Goal: Find specific page/section: Find specific page/section

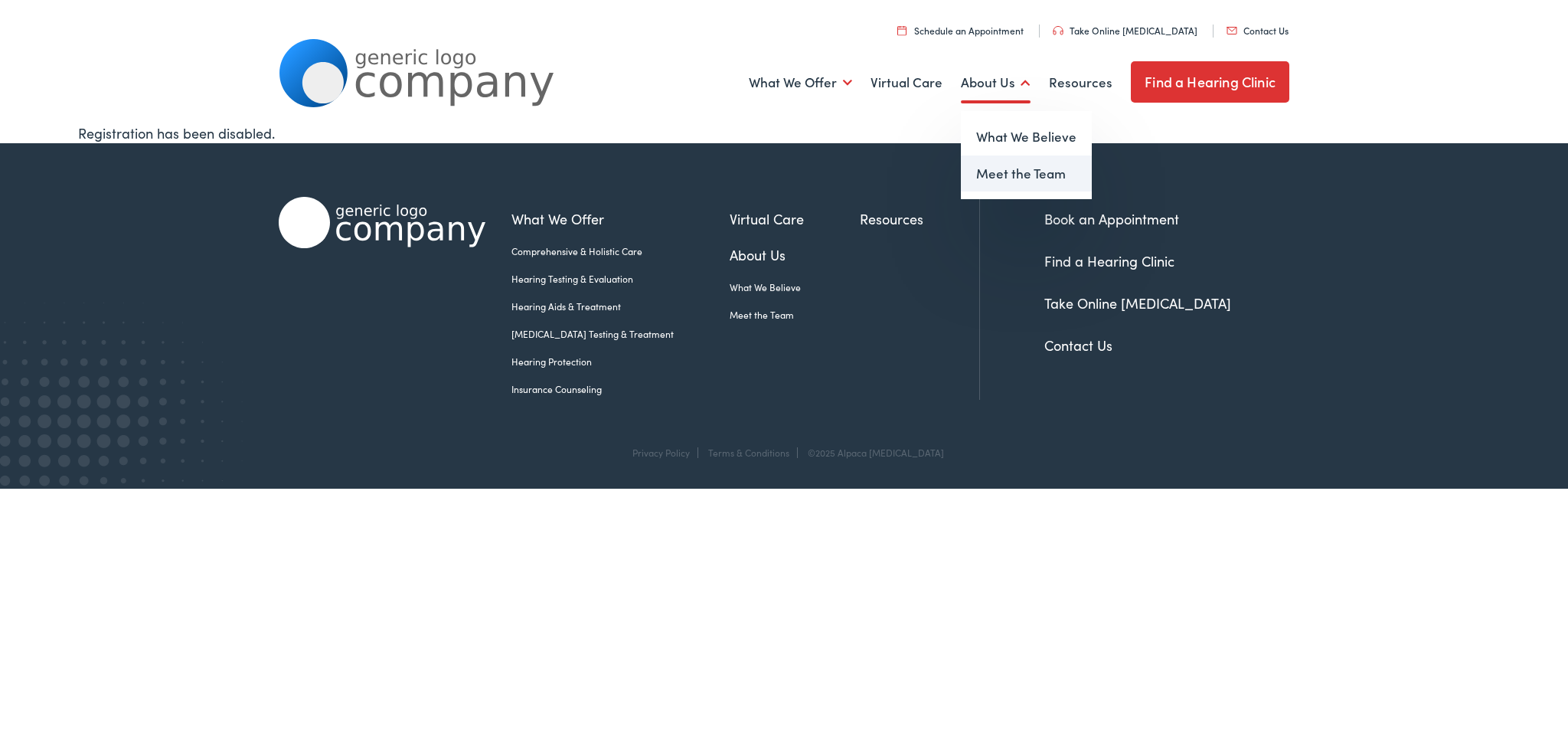
click at [1003, 174] on link "Meet the Team" at bounding box center [1026, 174] width 131 height 37
click at [1188, 88] on link "Find a Hearing Clinic" at bounding box center [1210, 81] width 158 height 41
